Goal: Information Seeking & Learning: Learn about a topic

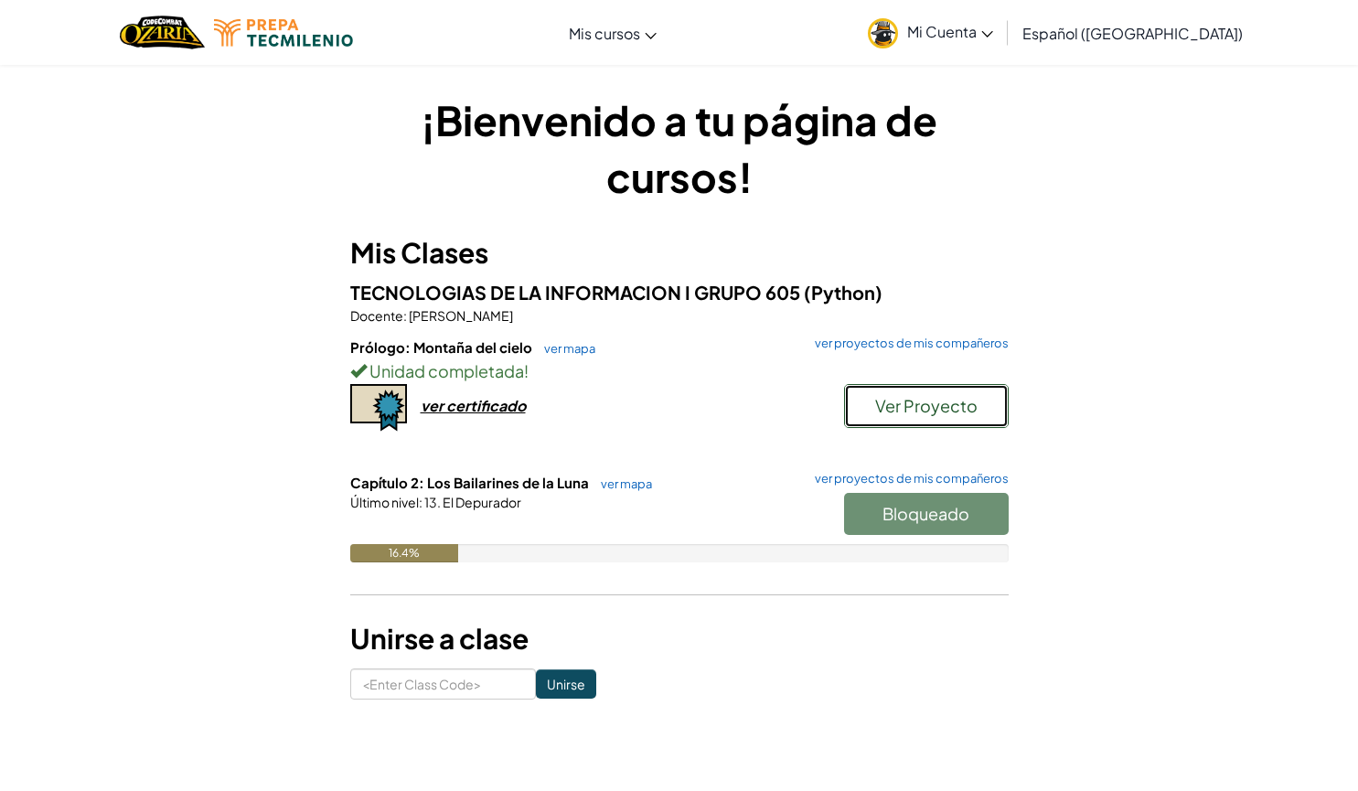
click at [932, 402] on span "Ver Proyecto" at bounding box center [926, 405] width 102 height 21
click at [563, 350] on link "ver mapa" at bounding box center [565, 348] width 60 height 15
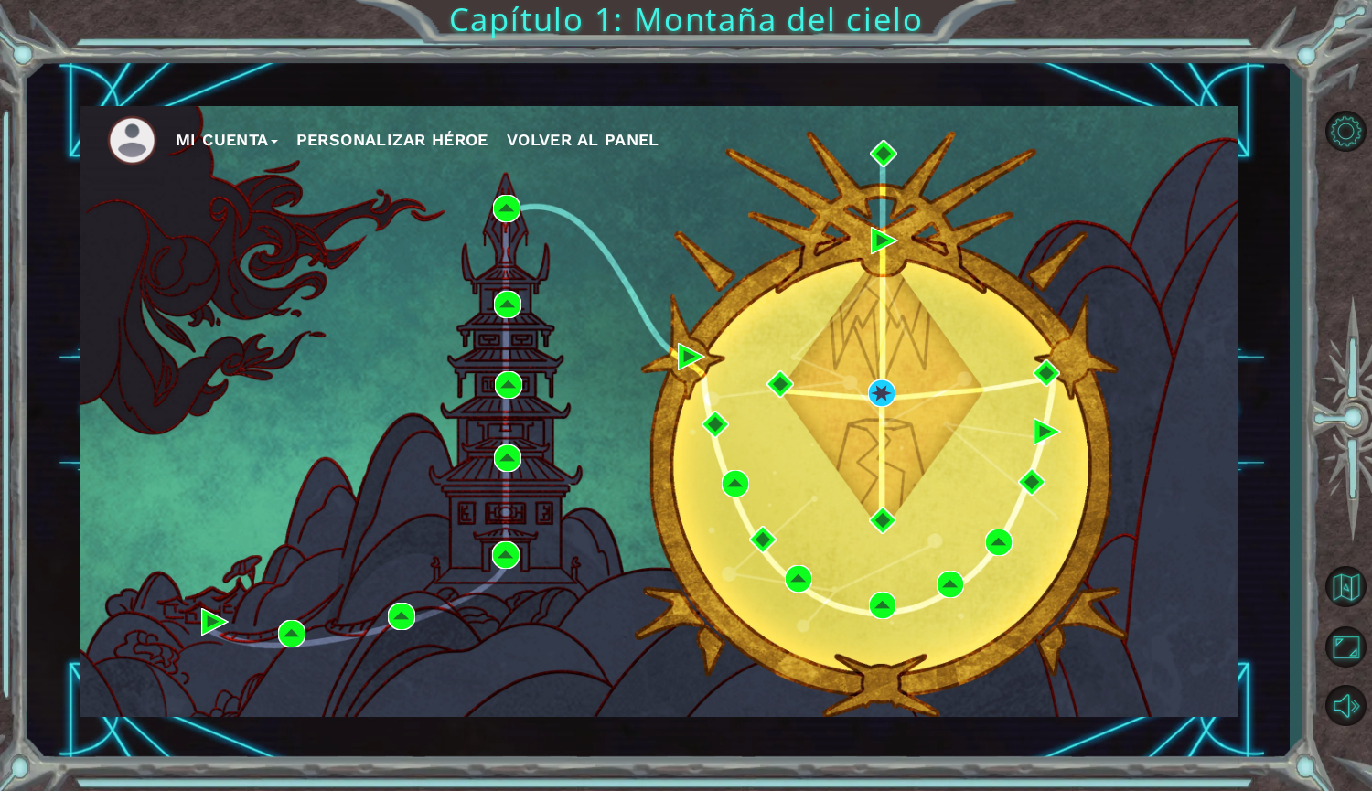
click at [538, 20] on div "Mi Cuenta Personalizar héroe Volver al panel Capítulo 1: Montaña del cielo" at bounding box center [686, 395] width 1372 height 791
click at [241, 134] on button "Mi Cuenta" at bounding box center [227, 139] width 102 height 27
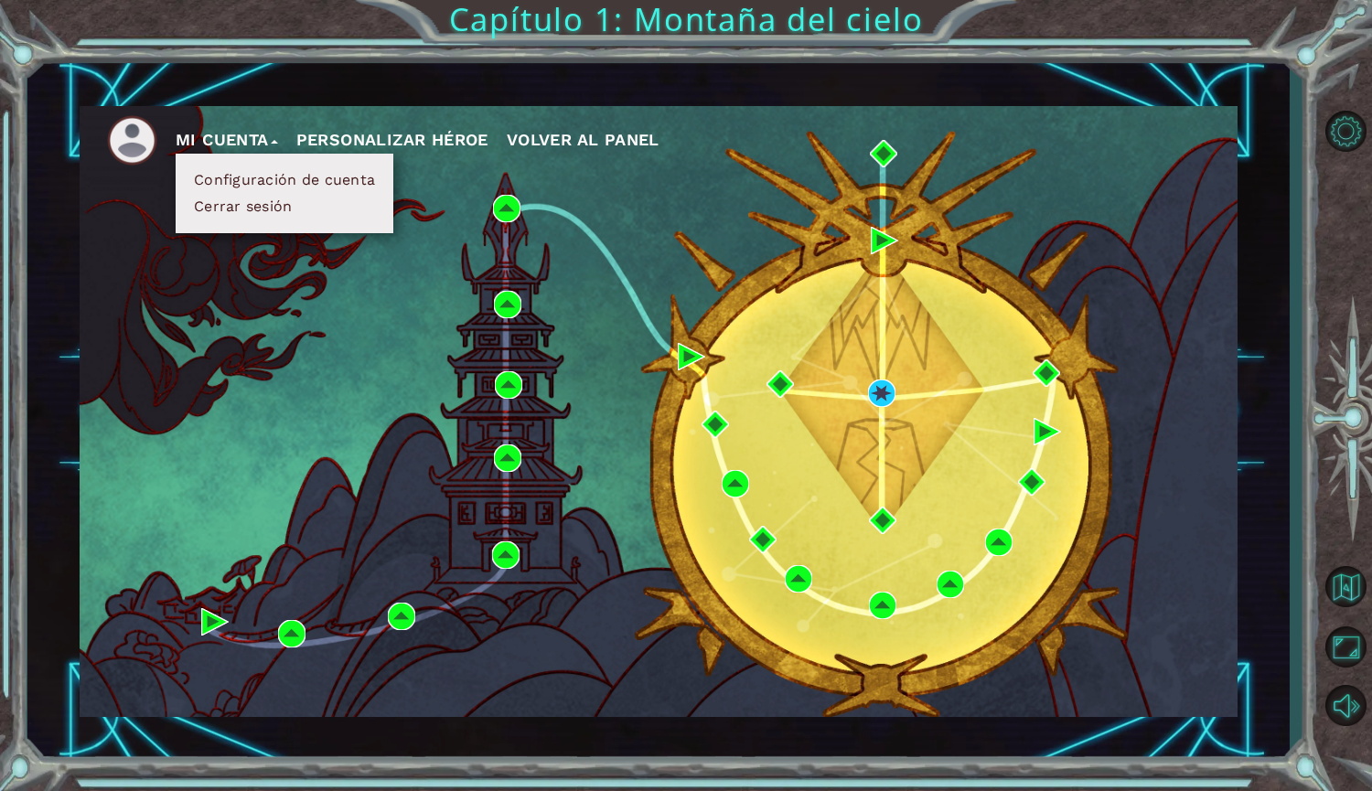
click at [1128, 275] on div "Mi Cuenta Configuración de cuenta Cerrar sesión Personalizar héroe Volver al pa…" at bounding box center [659, 411] width 1158 height 611
click at [541, 139] on span "Volver al panel" at bounding box center [583, 139] width 153 height 19
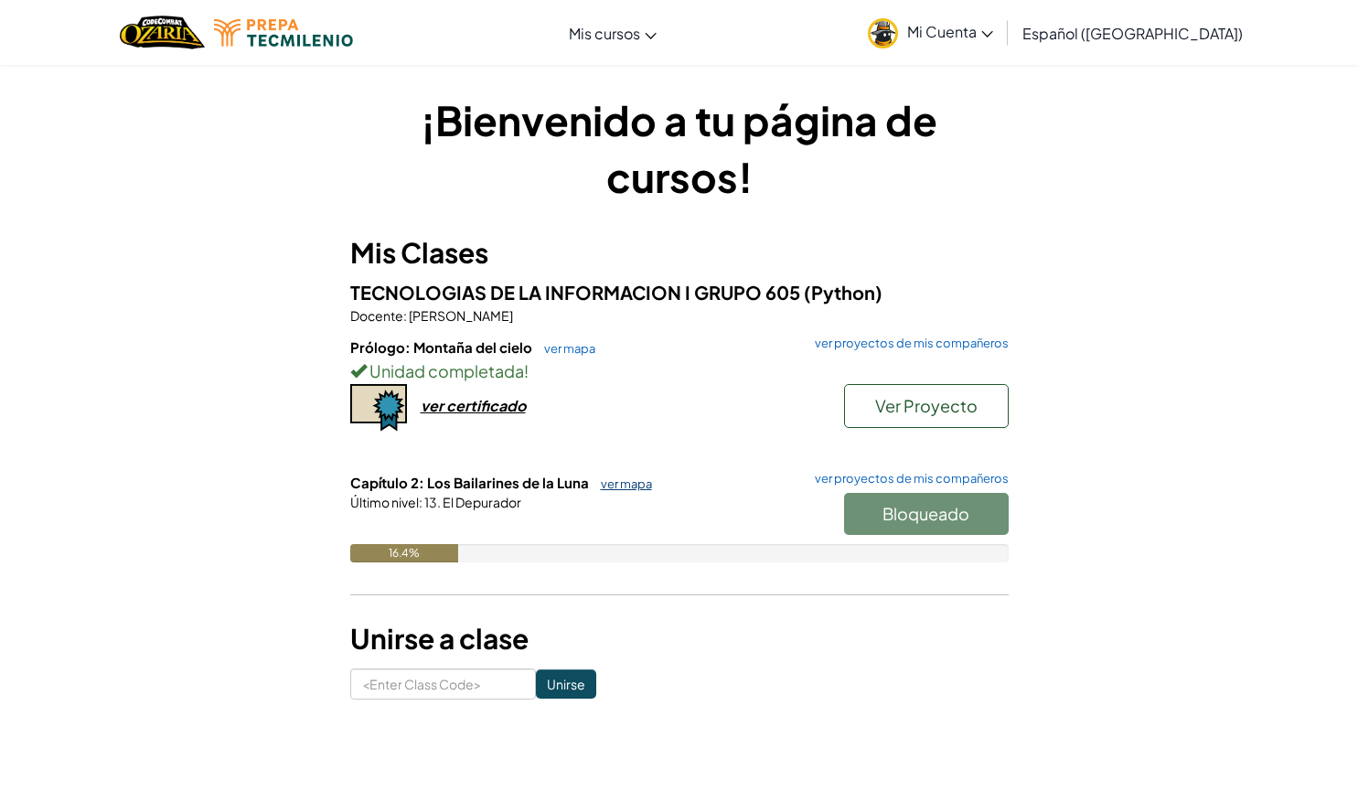
click at [616, 479] on link "ver mapa" at bounding box center [622, 483] width 60 height 15
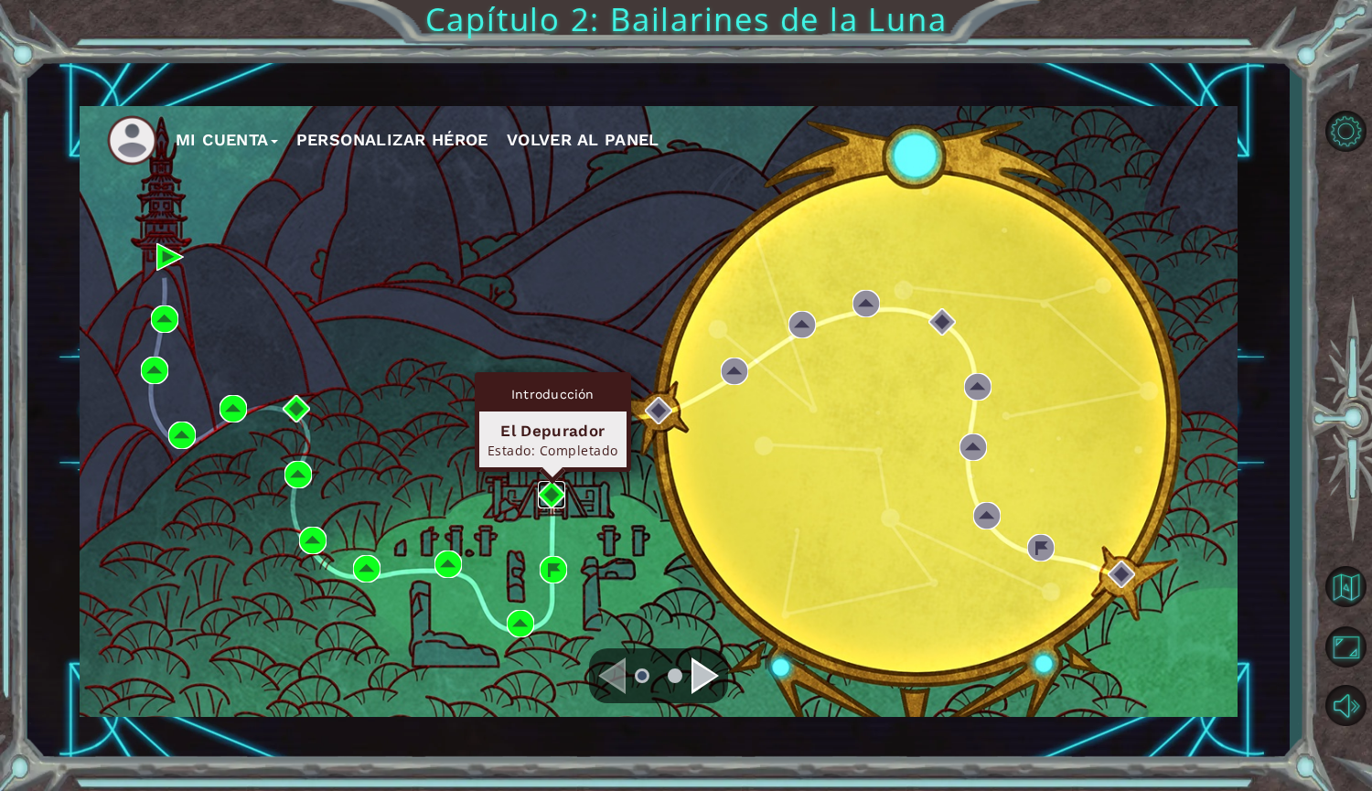
click at [548, 490] on img at bounding box center [551, 494] width 27 height 27
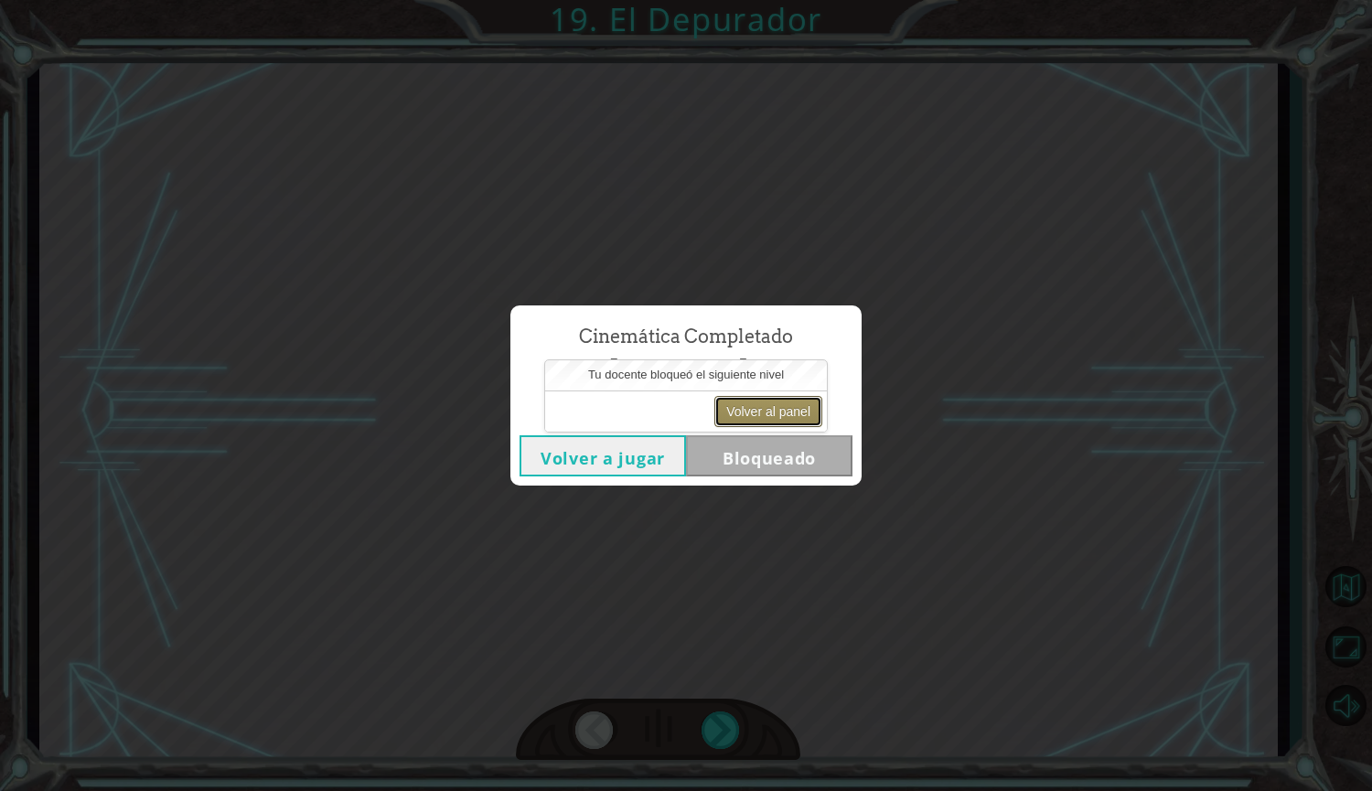
click at [775, 402] on button "Volver al panel" at bounding box center [768, 411] width 108 height 31
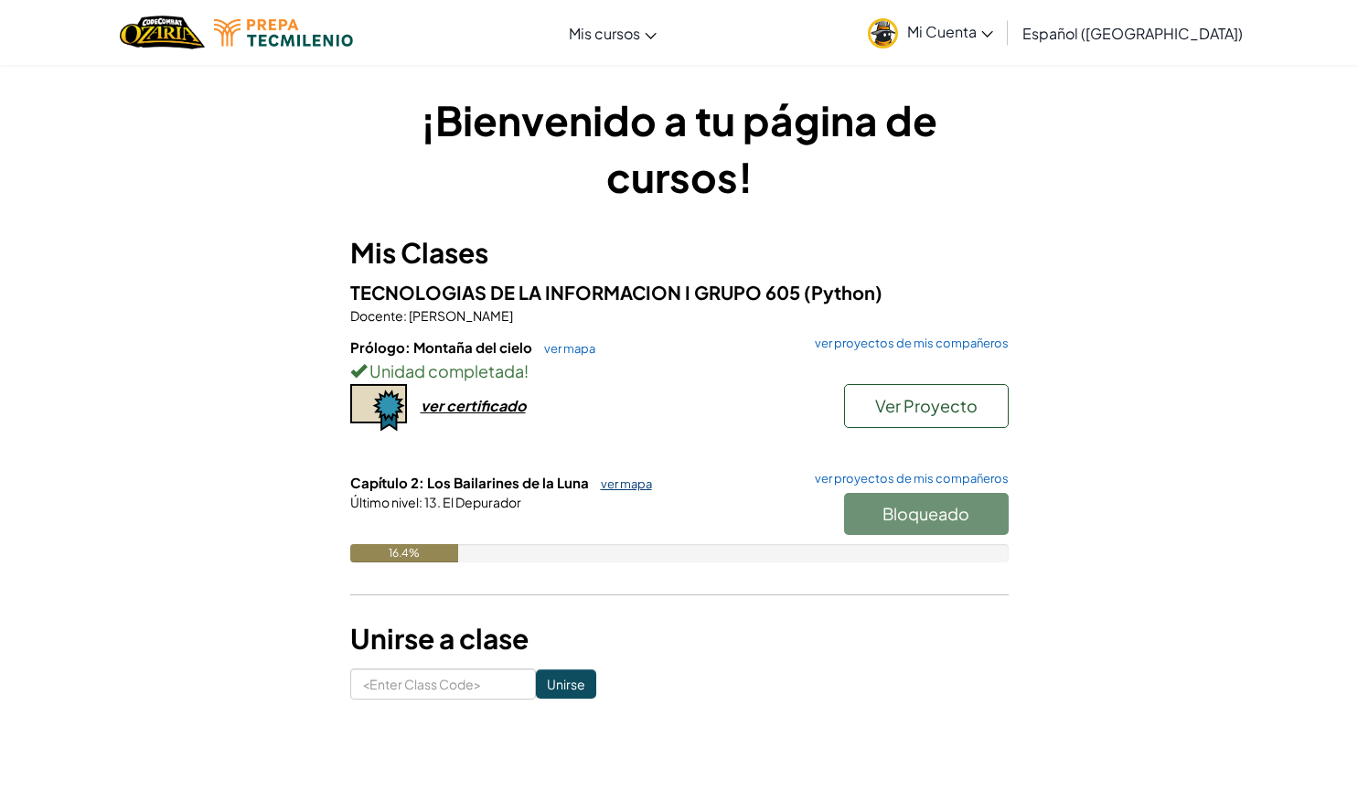
click at [618, 487] on link "ver mapa" at bounding box center [622, 483] width 60 height 15
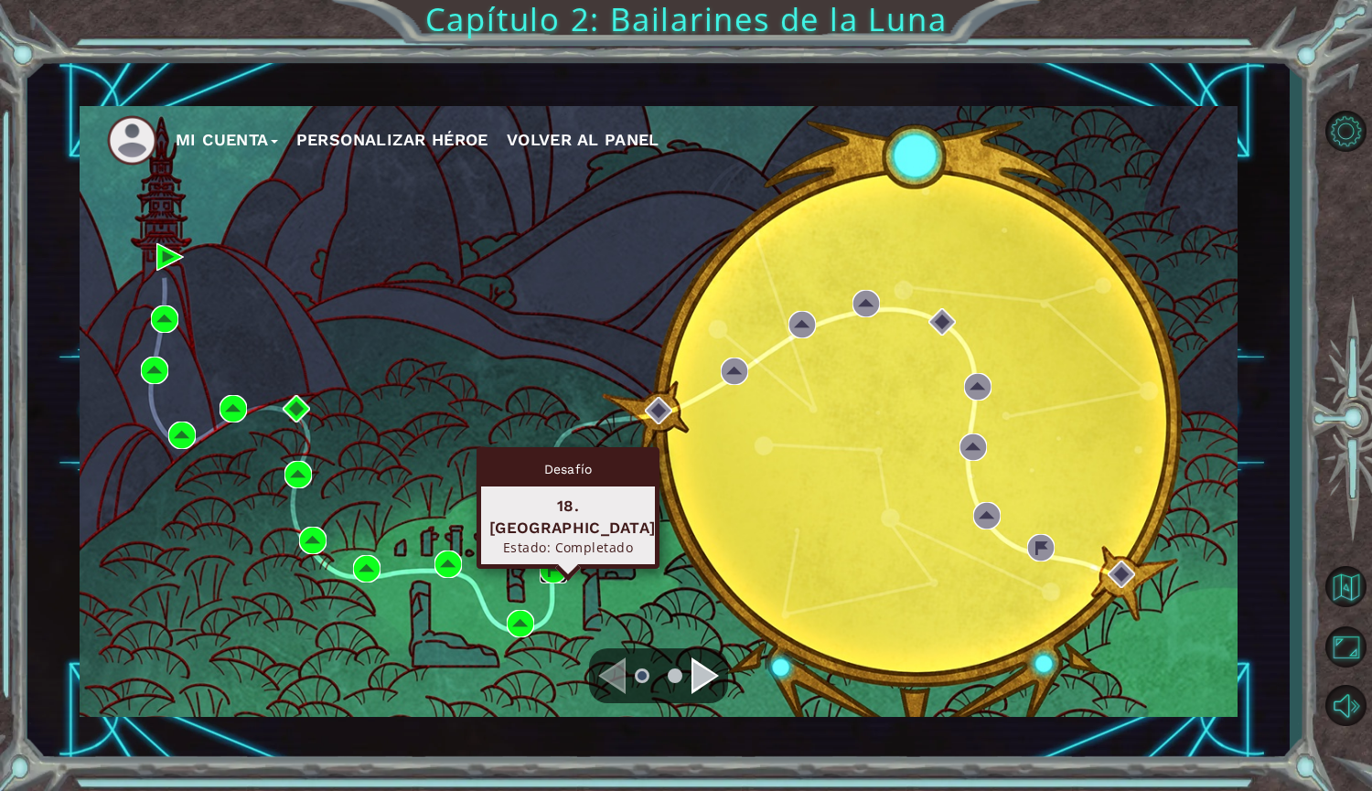
click at [550, 567] on img at bounding box center [553, 569] width 27 height 27
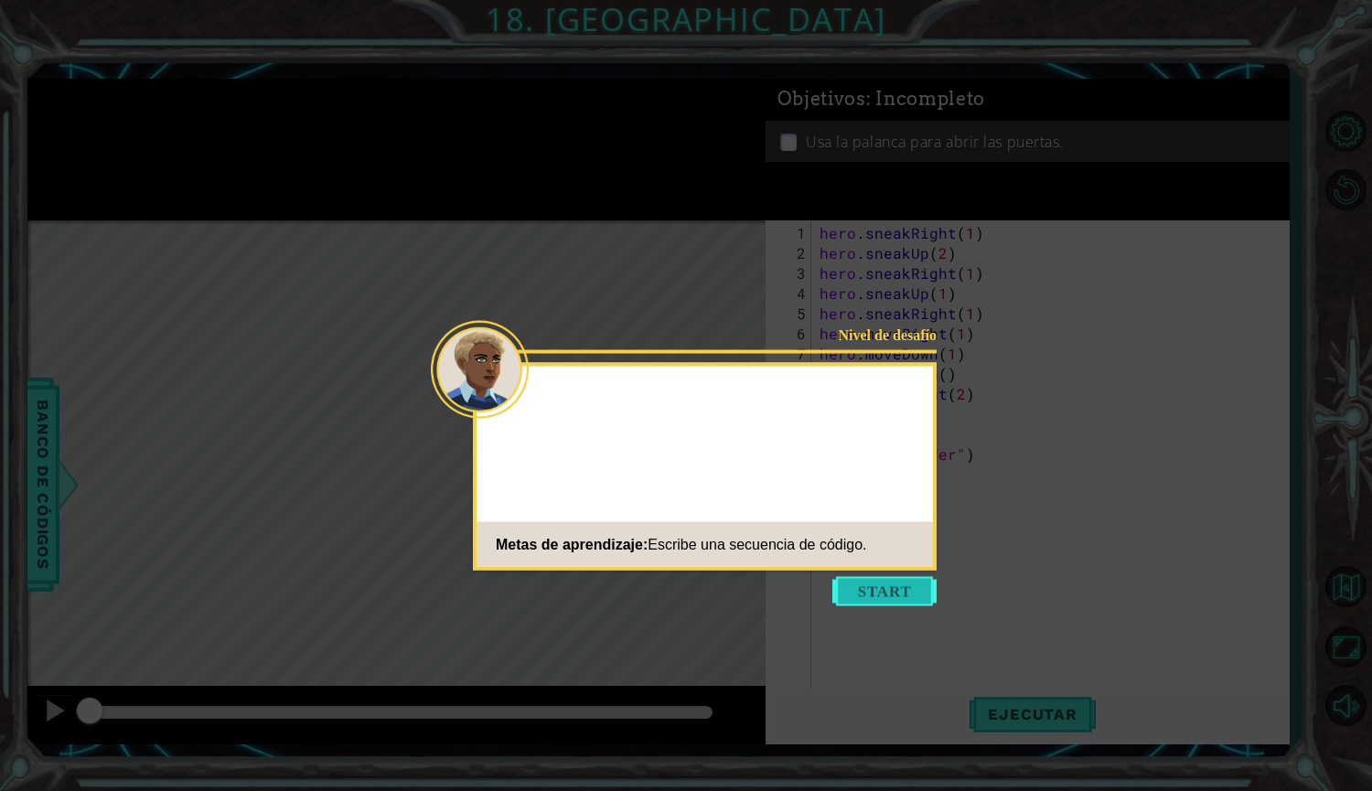
click at [866, 578] on button "Start" at bounding box center [884, 591] width 104 height 29
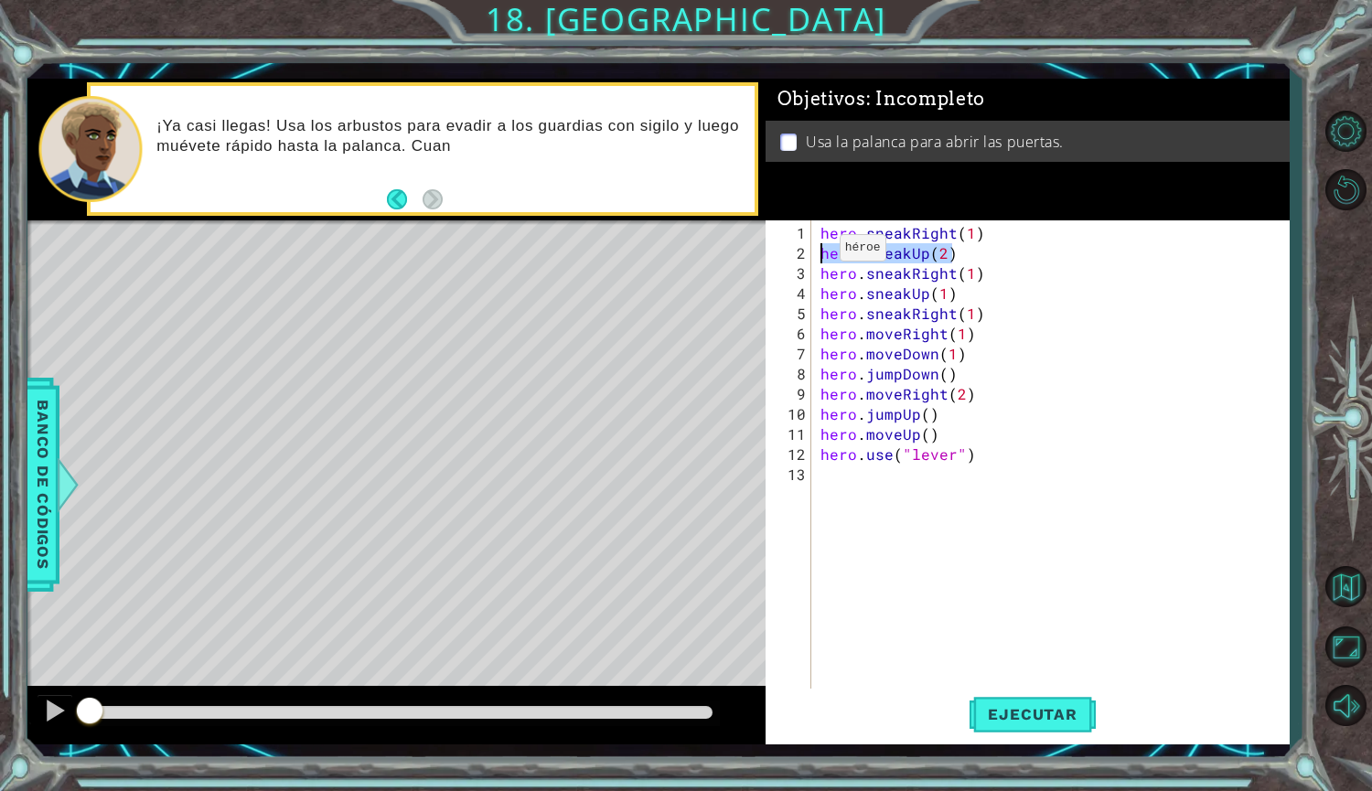
drag, startPoint x: 958, startPoint y: 254, endPoint x: 817, endPoint y: 255, distance: 141.7
click at [817, 255] on div "hero . sneakRight ( 1 ) hero . sneakUp ( 2 ) hero . sneakRight ( 1 ) hero . sne…" at bounding box center [1055, 484] width 477 height 523
type textarea "hero.sneakUp(2)"
